Goal: Task Accomplishment & Management: Manage account settings

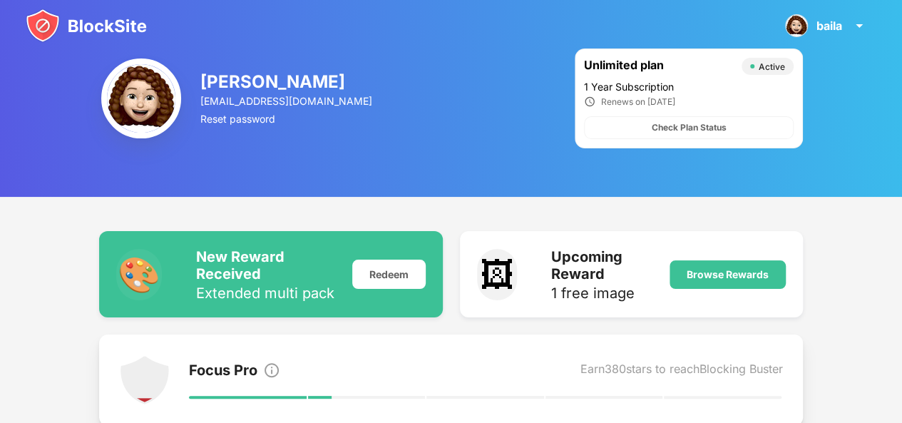
click at [41, 35] on img at bounding box center [86, 26] width 121 height 34
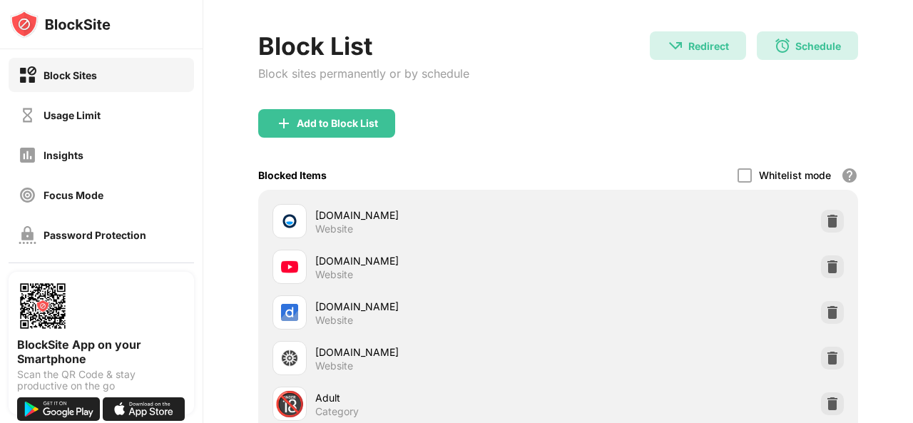
scroll to position [58, 11]
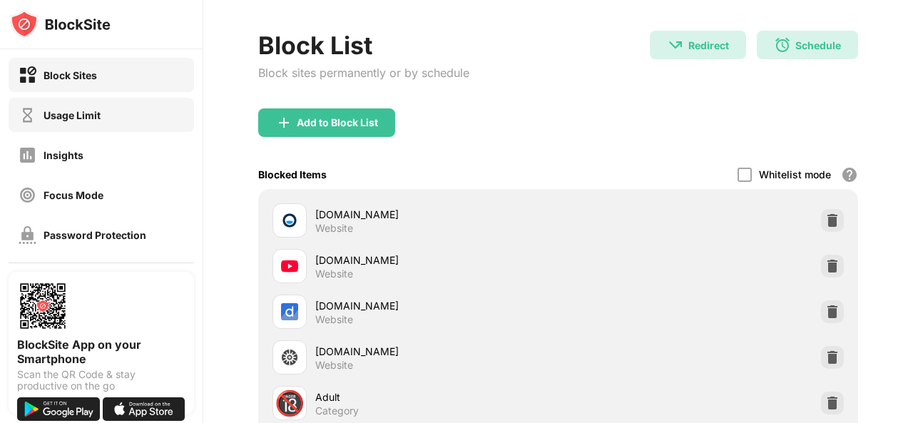
click at [77, 128] on div "Usage Limit" at bounding box center [101, 115] width 185 height 34
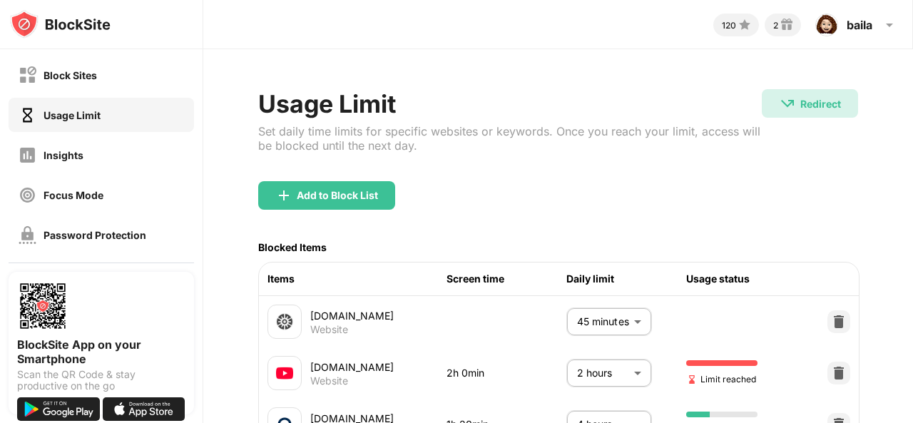
scroll to position [82, 0]
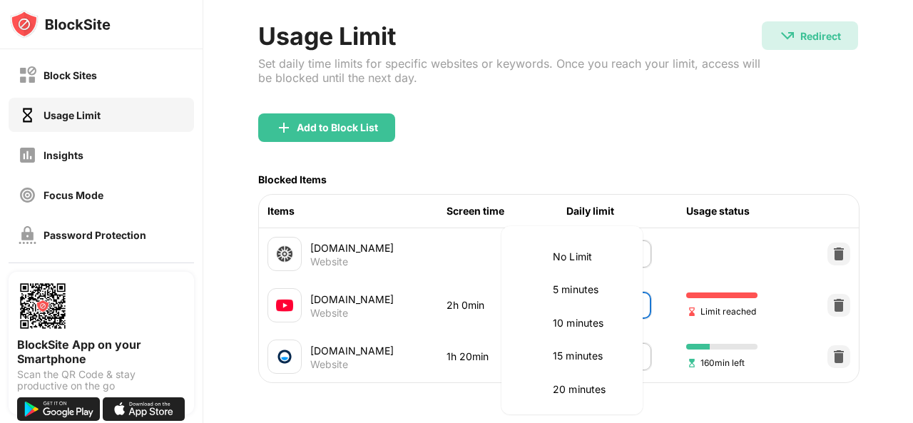
click at [586, 285] on body "Block Sites Usage Limit Insights Focus Mode Password Protection Custom Block Pa…" at bounding box center [456, 211] width 913 height 423
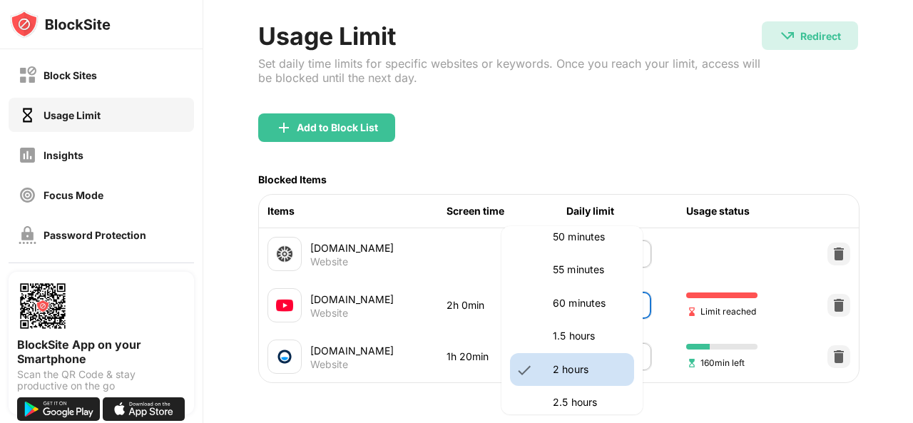
scroll to position [351, 0]
click at [545, 292] on li "60 minutes" at bounding box center [572, 303] width 124 height 33
type input "**"
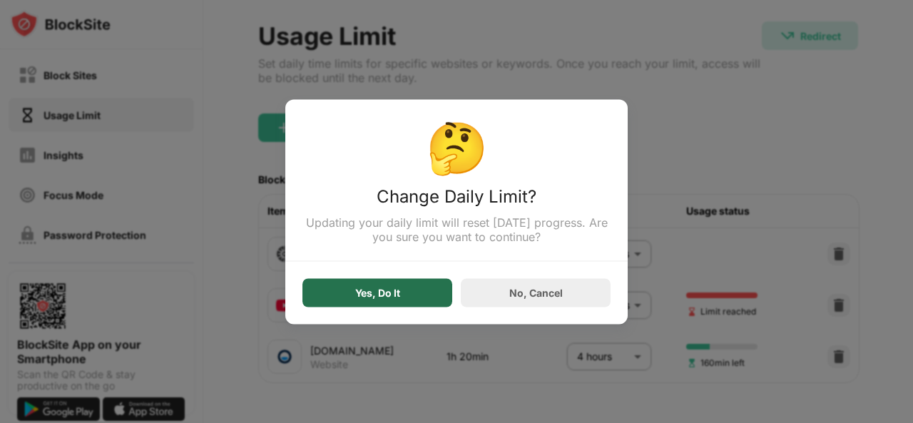
click at [373, 289] on div "Yes, Do It" at bounding box center [377, 292] width 45 height 11
